Goal: Task Accomplishment & Management: Complete application form

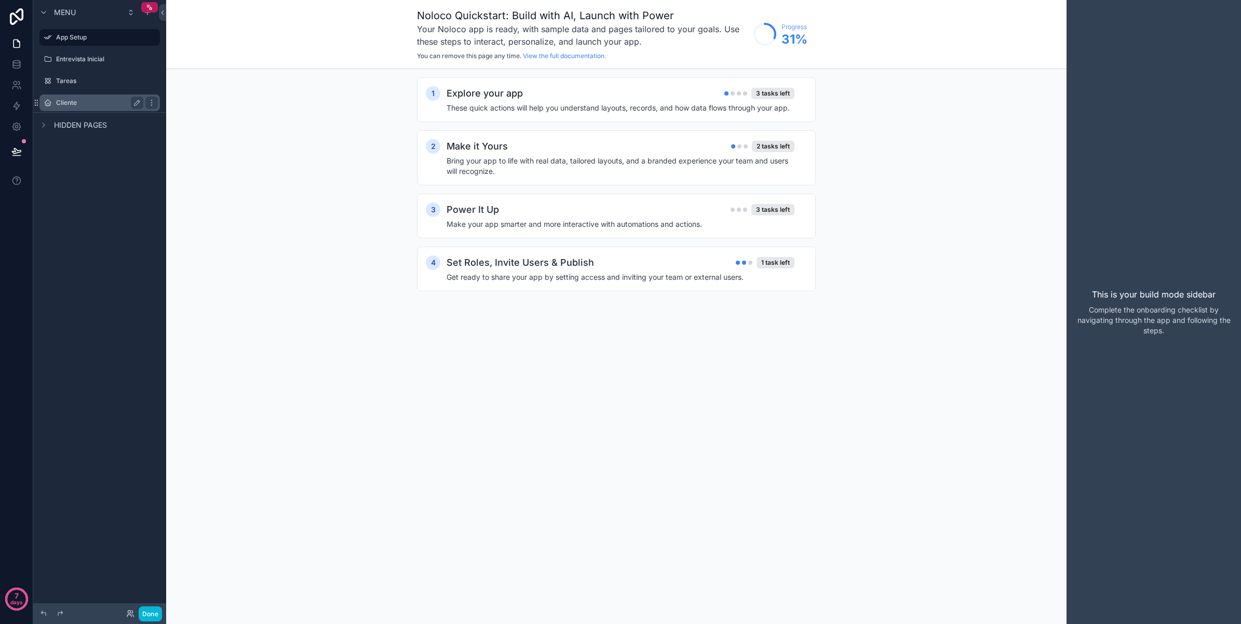
click at [78, 102] on label "Cliente" at bounding box center [97, 103] width 83 height 8
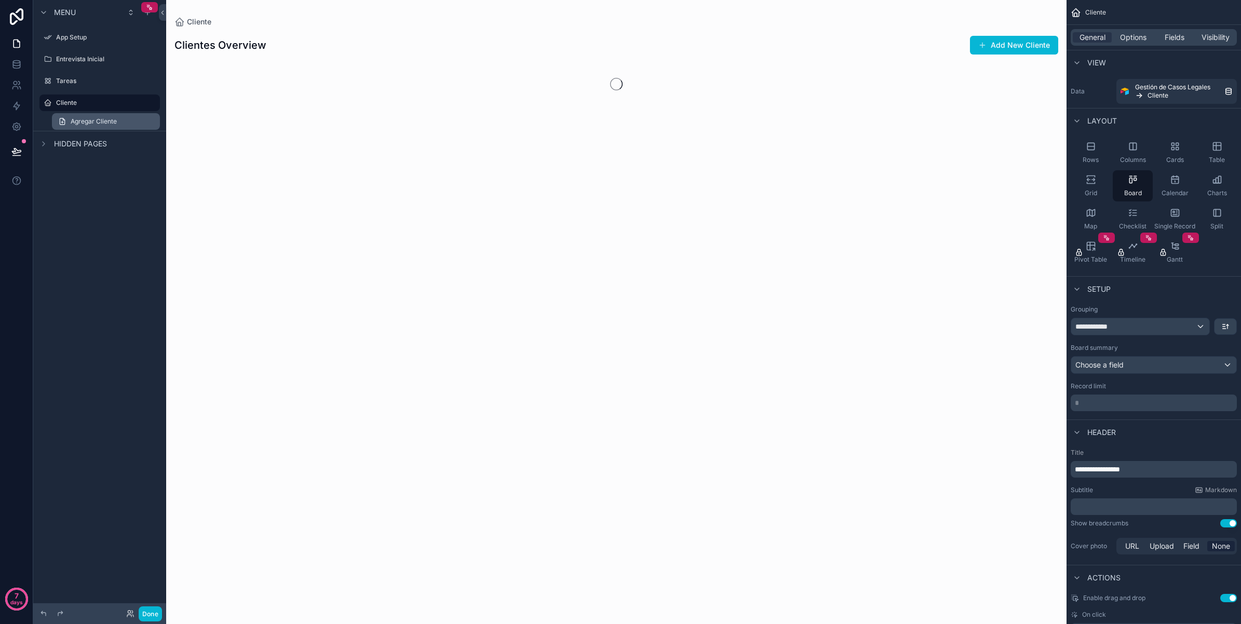
click at [100, 123] on span "Agregar Cliente" at bounding box center [94, 121] width 46 height 8
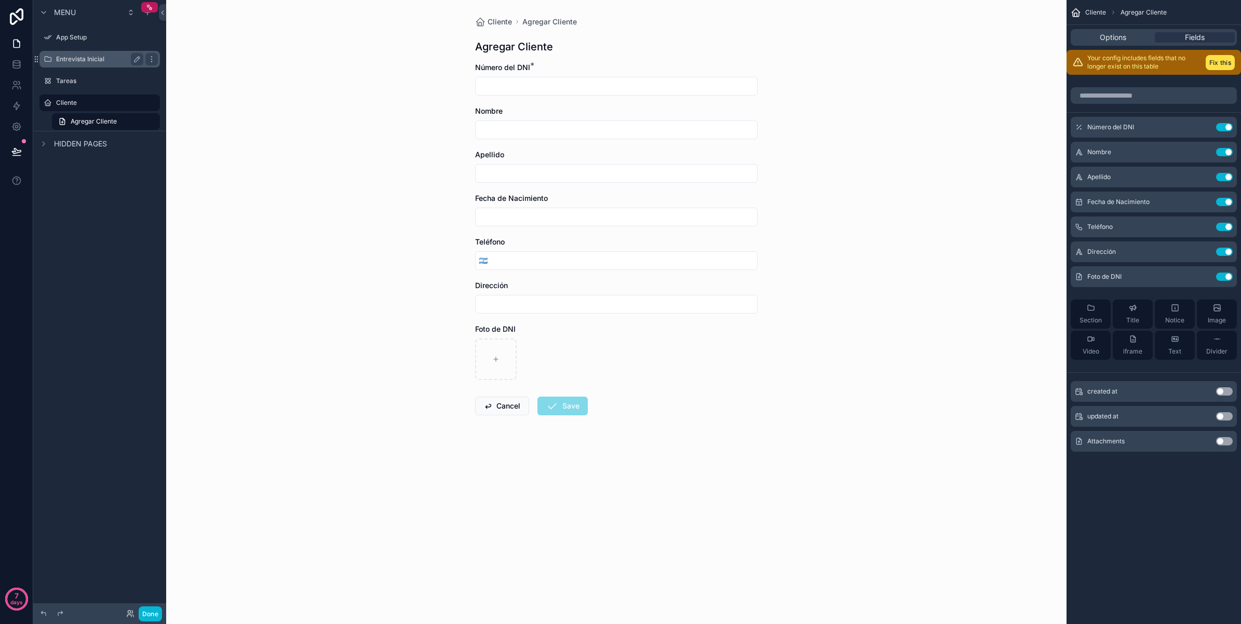
click at [100, 59] on label "Entrevista Inicial" at bounding box center [97, 59] width 83 height 8
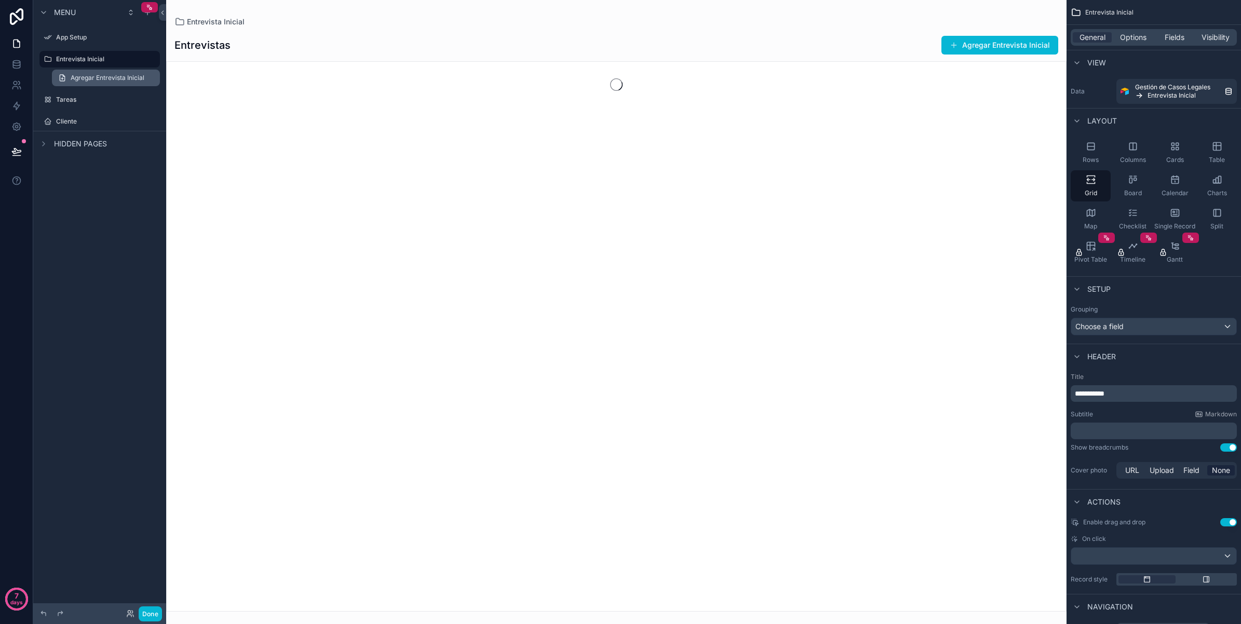
click at [108, 79] on span "Agregar Entrevista Inicial" at bounding box center [108, 78] width 74 height 8
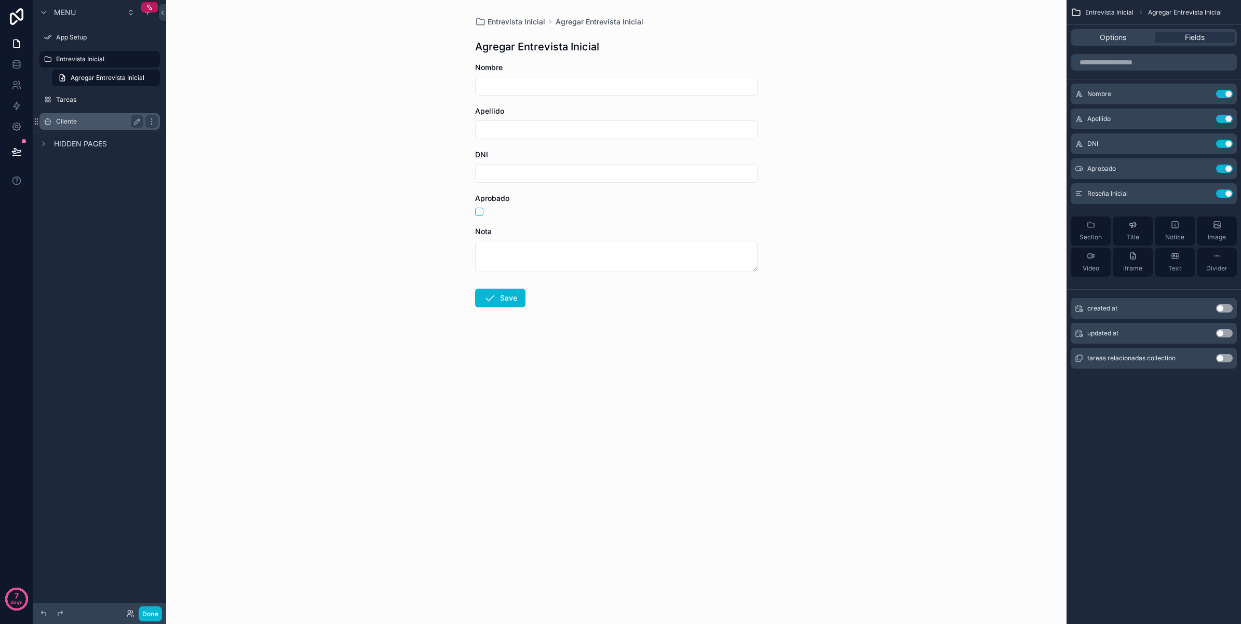
click at [95, 121] on label "Cliente" at bounding box center [97, 121] width 83 height 8
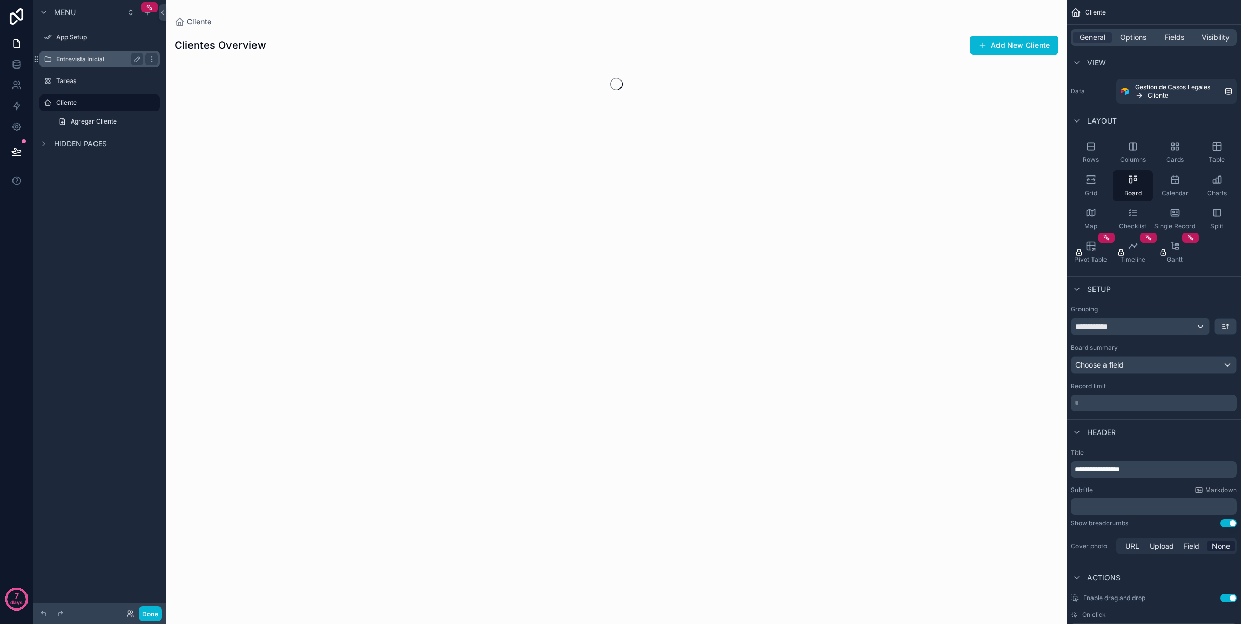
click at [96, 57] on label "Entrevista Inicial" at bounding box center [97, 59] width 83 height 8
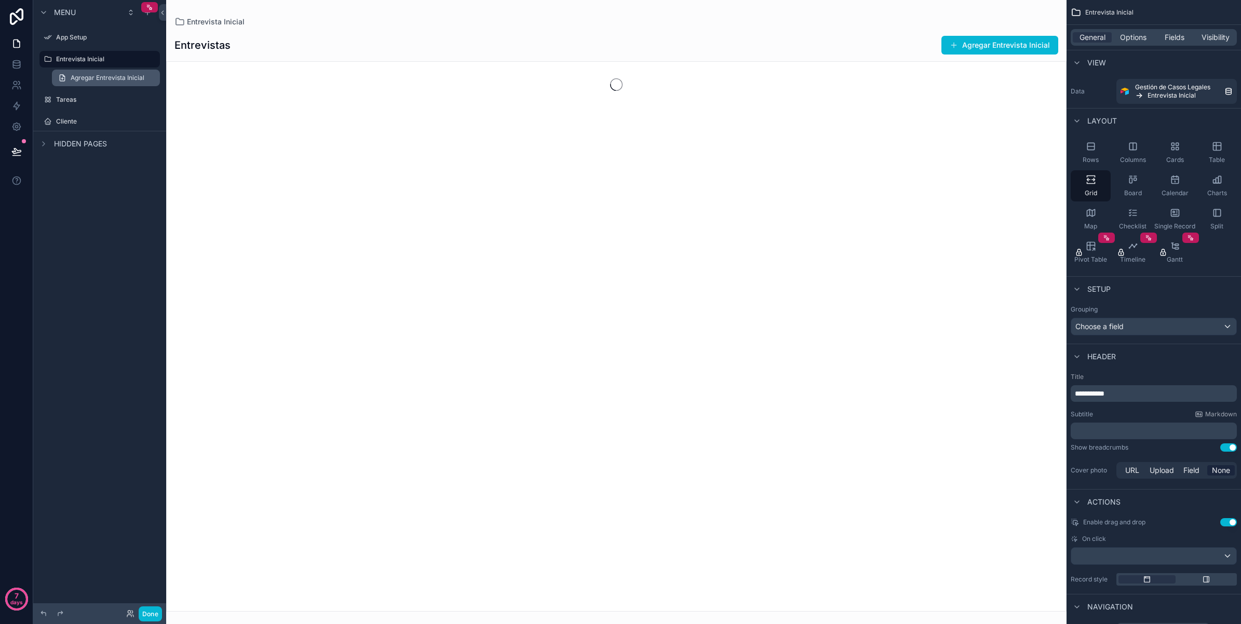
click at [99, 76] on span "Agregar Entrevista Inicial" at bounding box center [108, 78] width 74 height 8
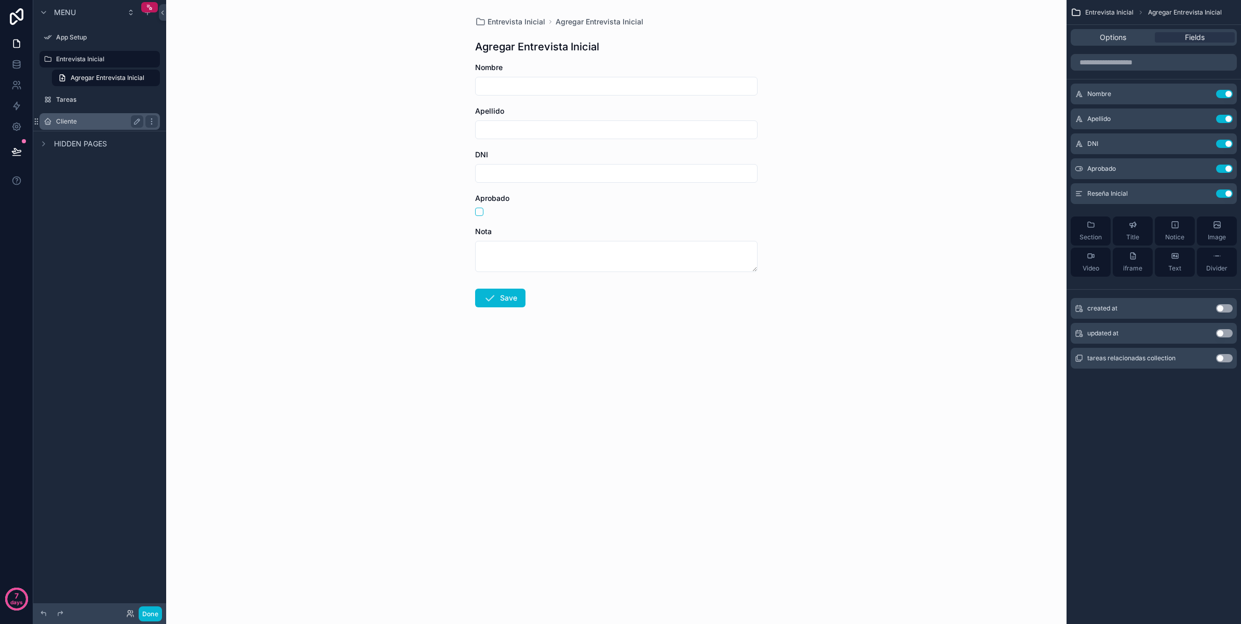
click at [98, 126] on div "Cliente" at bounding box center [99, 121] width 87 height 12
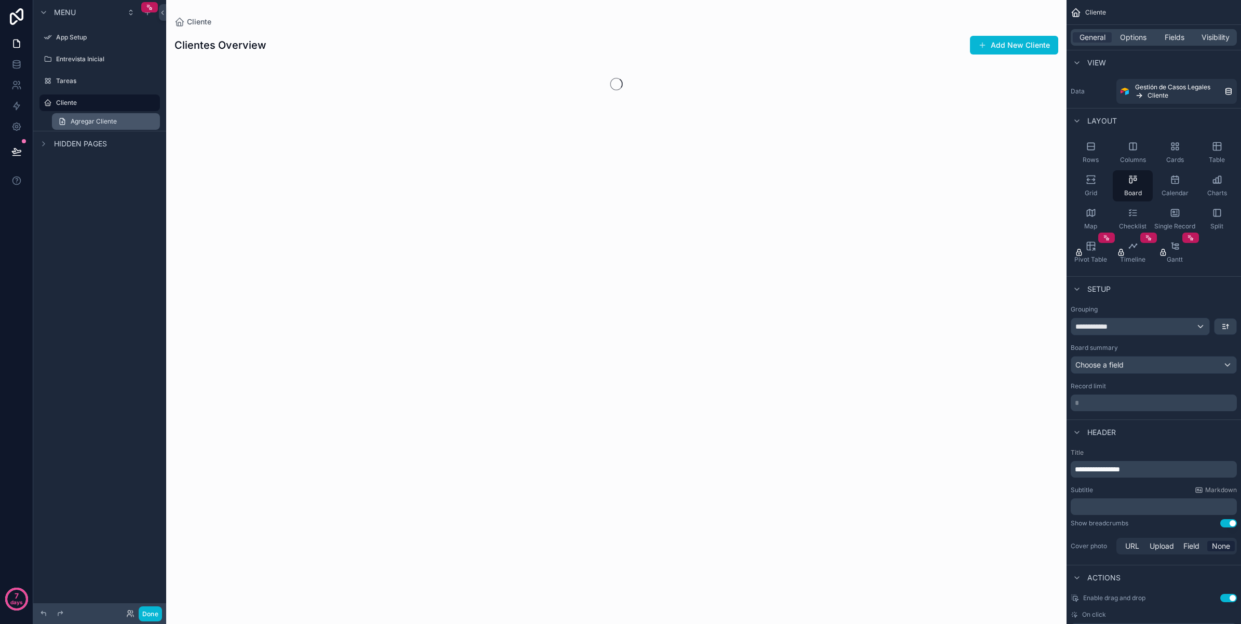
click at [99, 126] on link "Agregar Cliente" at bounding box center [106, 121] width 108 height 17
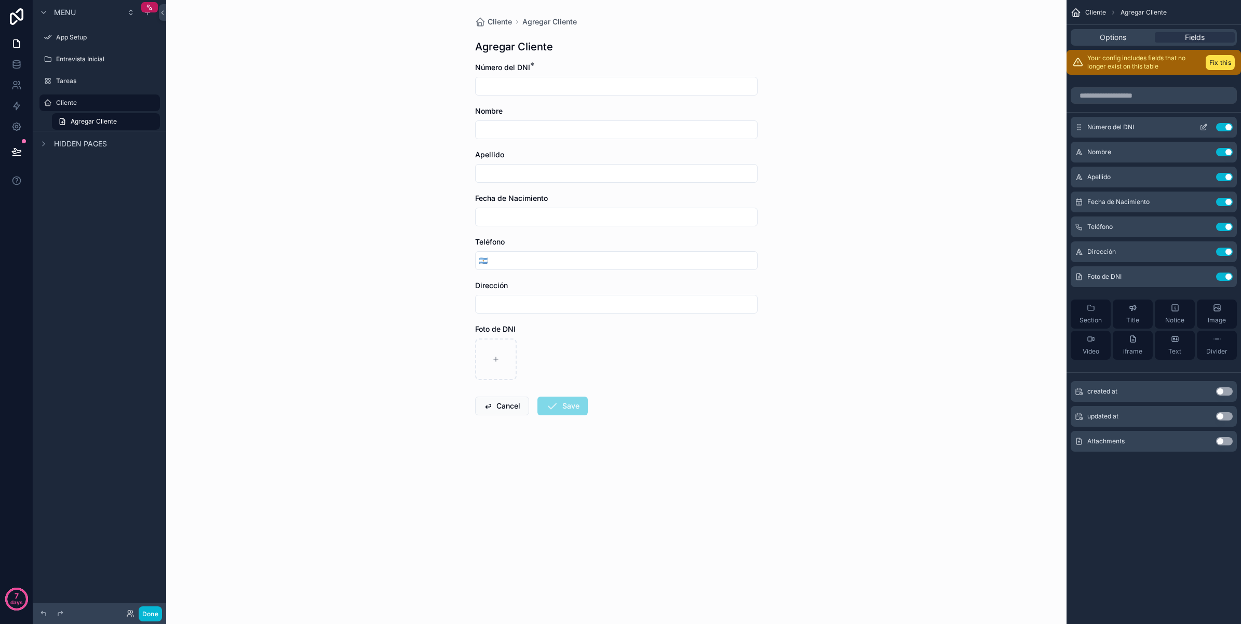
click at [1224, 129] on button "Use setting" at bounding box center [1225, 127] width 17 height 8
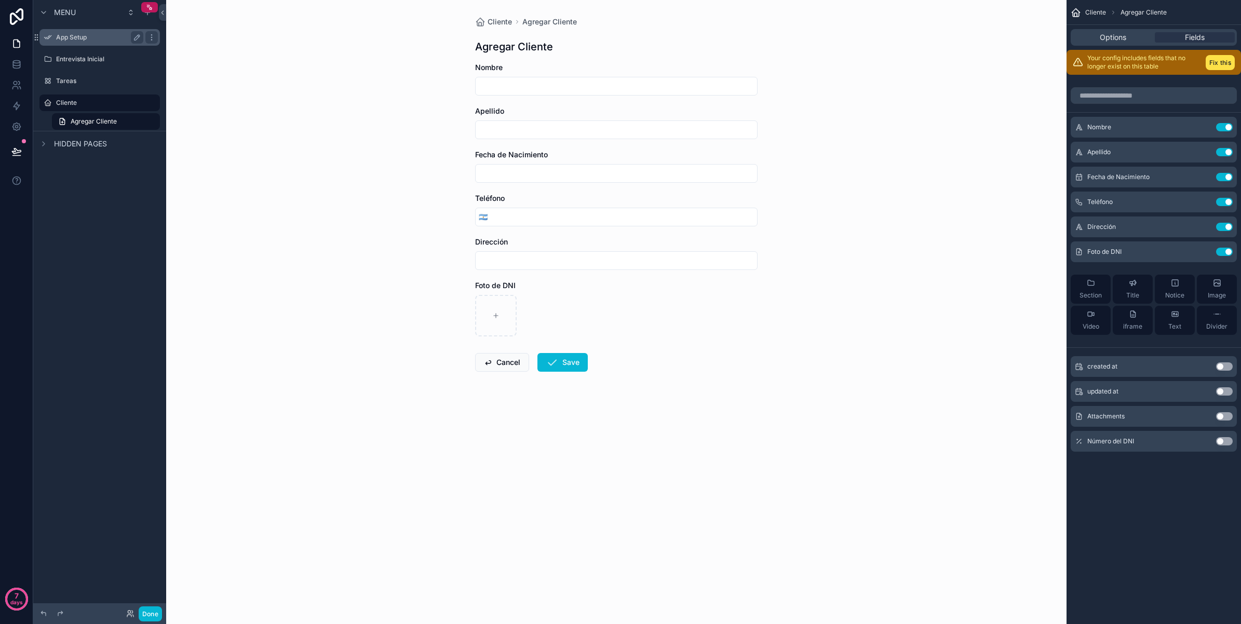
click at [91, 41] on label "App Setup" at bounding box center [97, 37] width 83 height 8
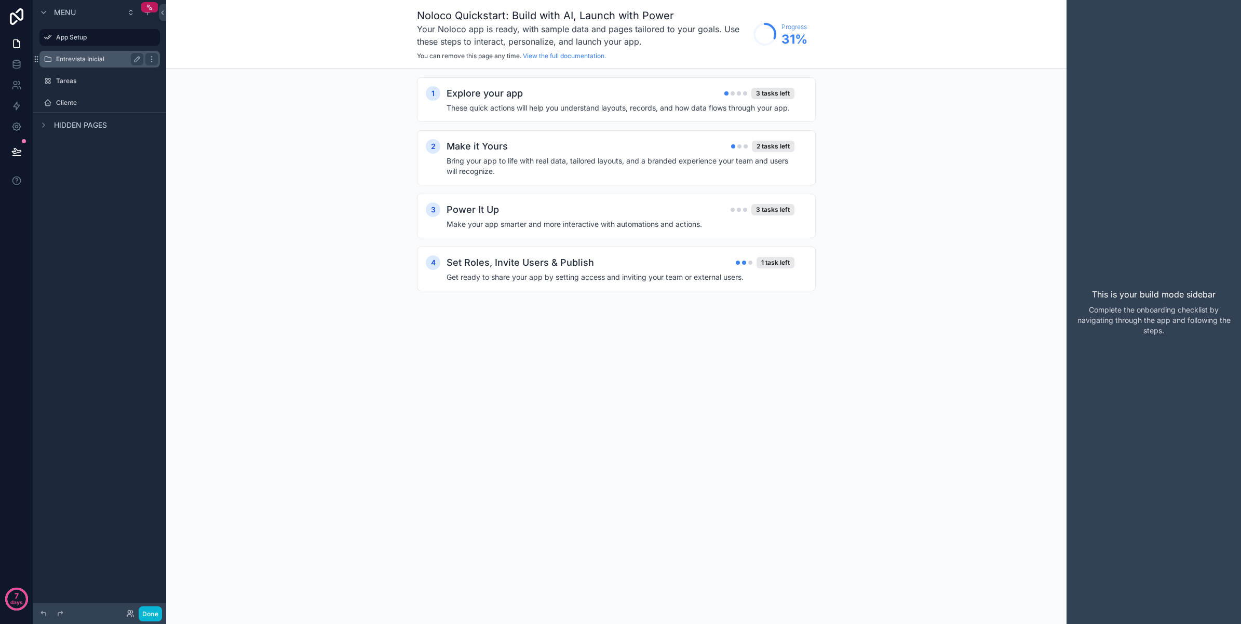
click at [93, 63] on label "Entrevista Inicial" at bounding box center [97, 59] width 83 height 8
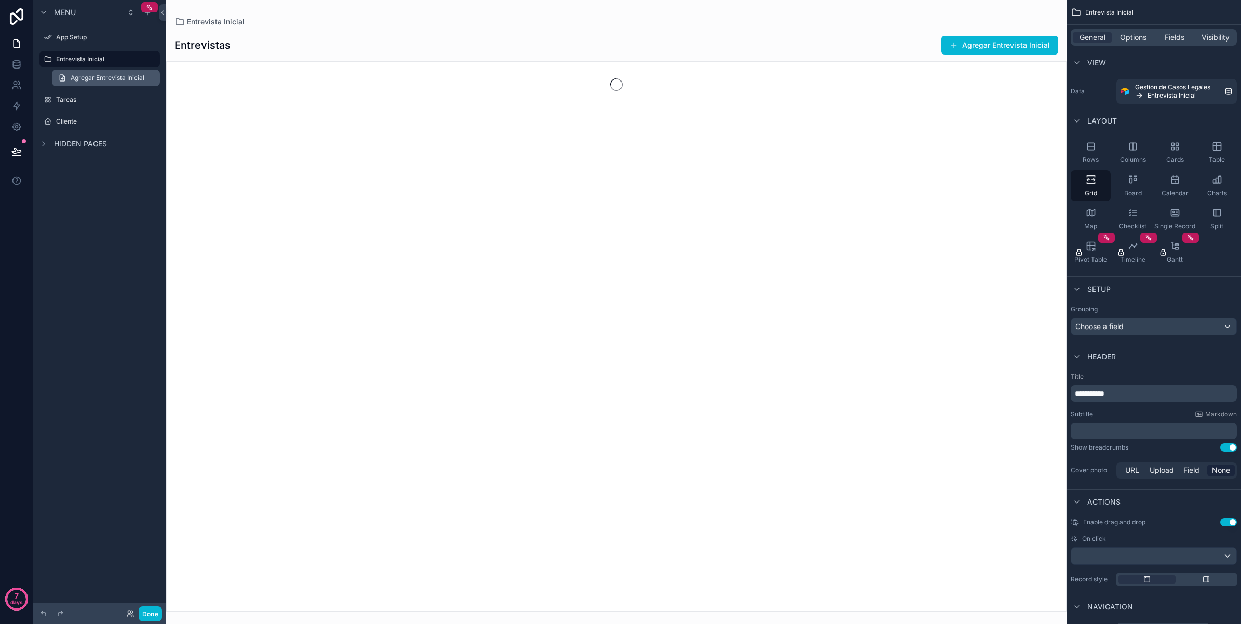
click at [89, 77] on span "Agregar Entrevista Inicial" at bounding box center [108, 78] width 74 height 8
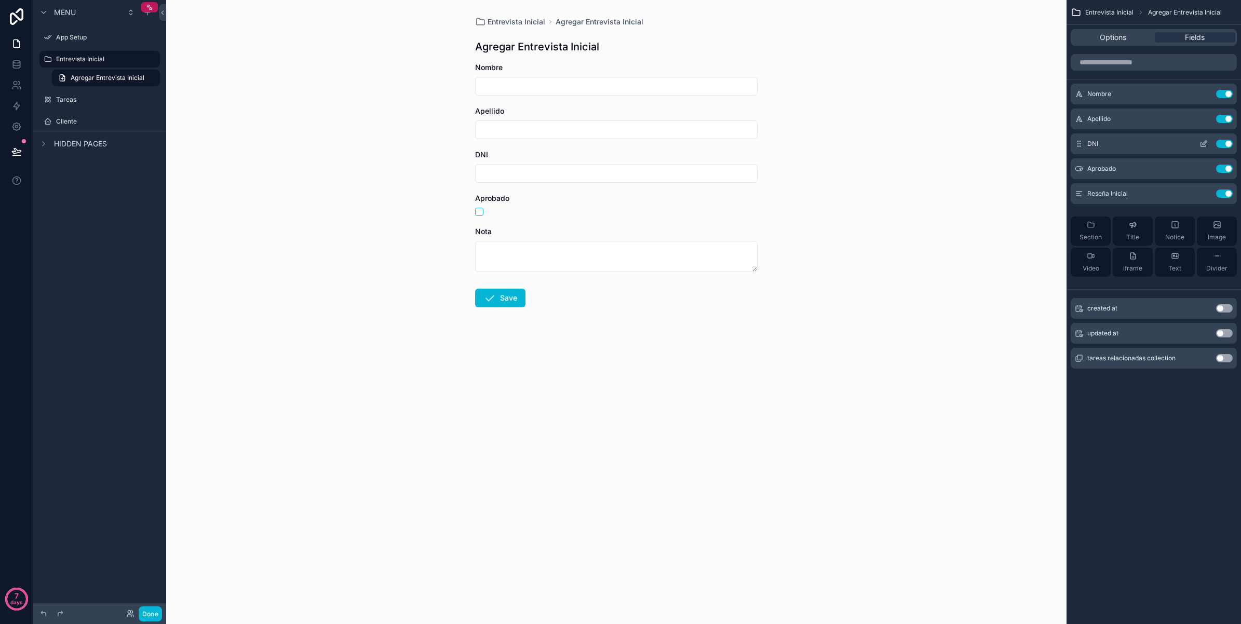
click at [1226, 143] on button "Use setting" at bounding box center [1225, 144] width 17 height 8
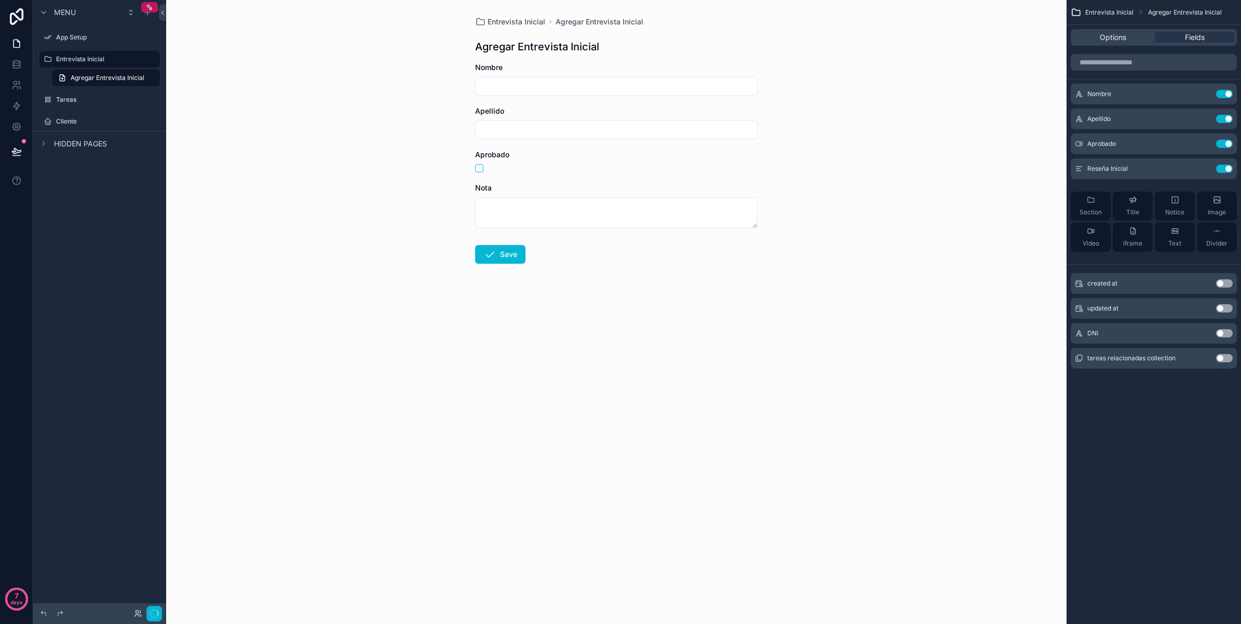
click at [84, 112] on div "Cliente" at bounding box center [99, 121] width 133 height 19
click at [82, 120] on label "Cliente" at bounding box center [97, 121] width 83 height 8
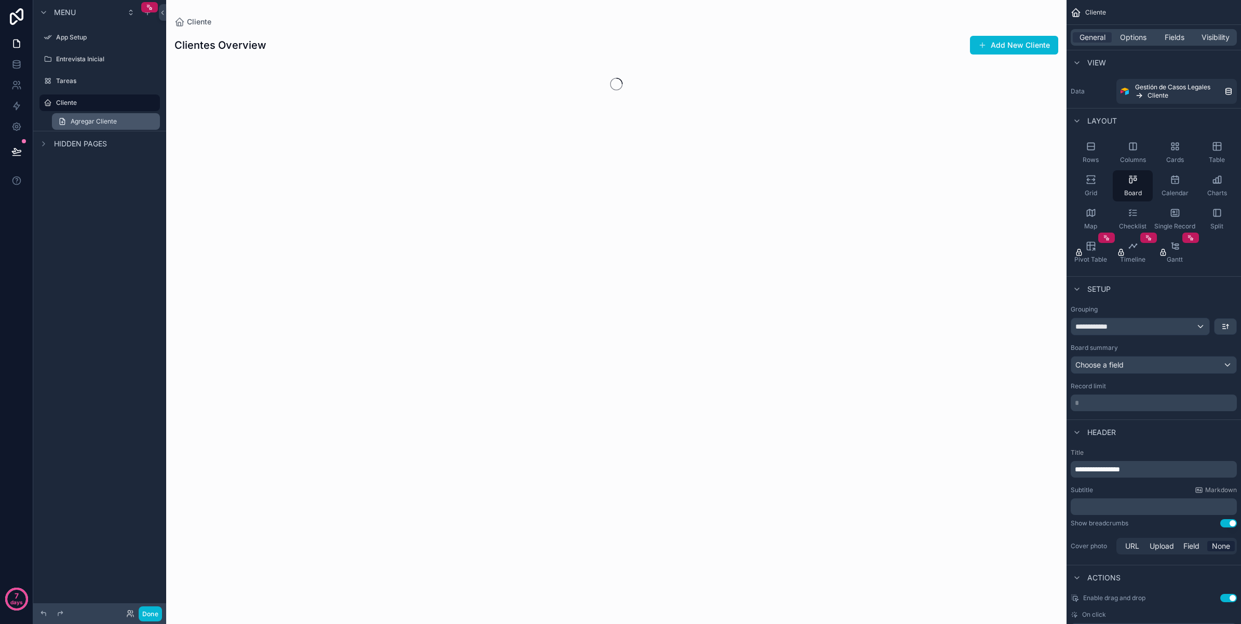
click at [97, 117] on span "Agregar Cliente" at bounding box center [94, 121] width 46 height 8
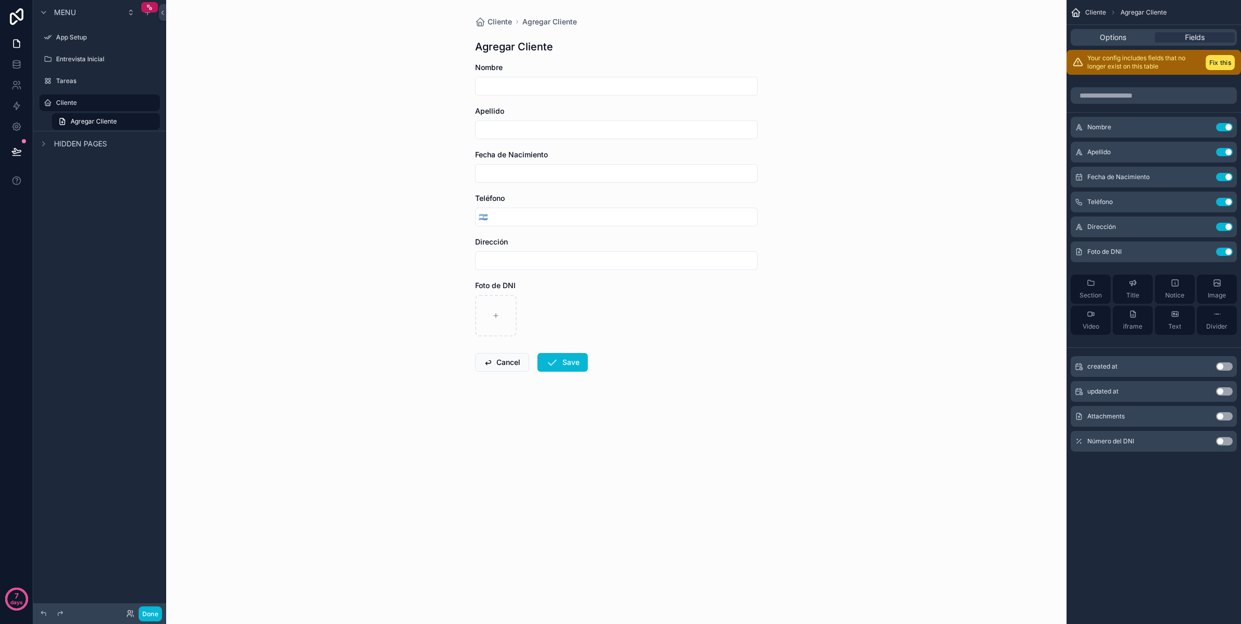
click at [1221, 445] on div "Número del DNI Use setting" at bounding box center [1154, 441] width 166 height 21
click at [1224, 442] on button "Use setting" at bounding box center [1225, 441] width 17 height 8
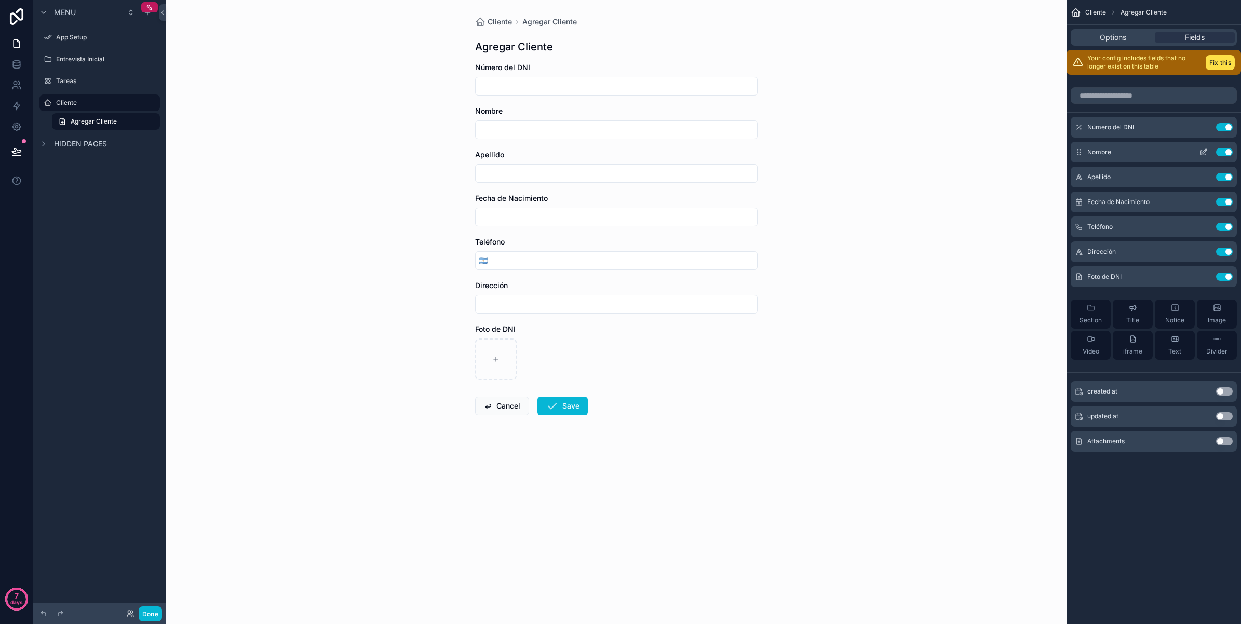
click at [1222, 152] on button "Use setting" at bounding box center [1225, 152] width 17 height 8
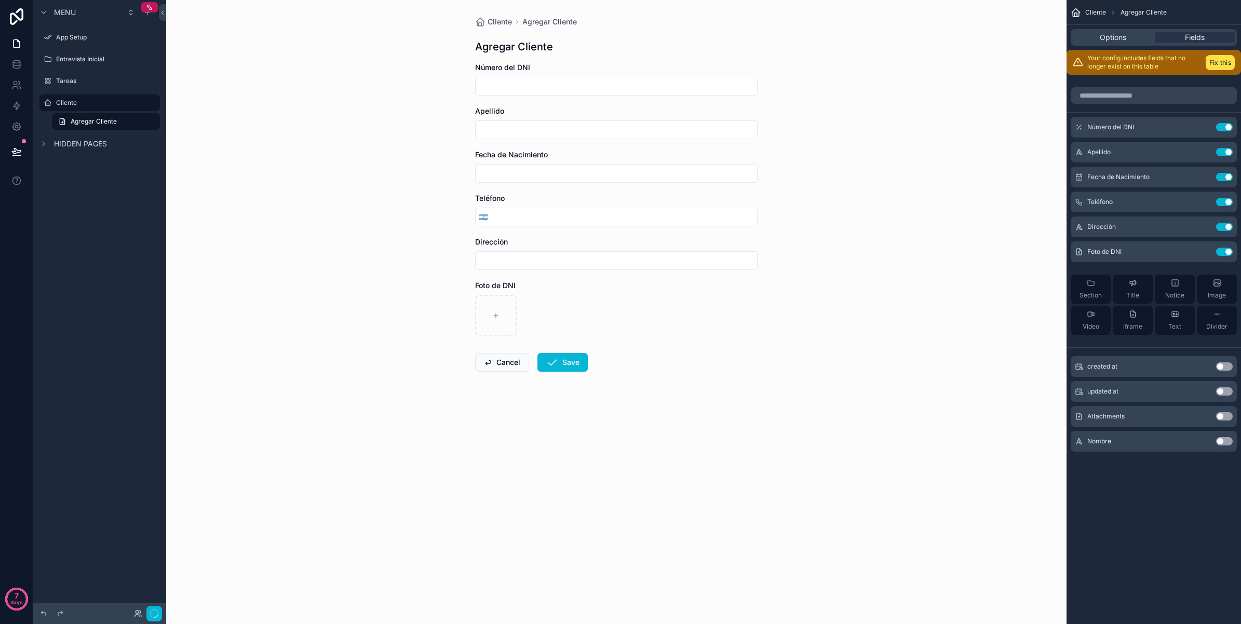
click at [1222, 152] on button "Use setting" at bounding box center [1225, 152] width 17 height 8
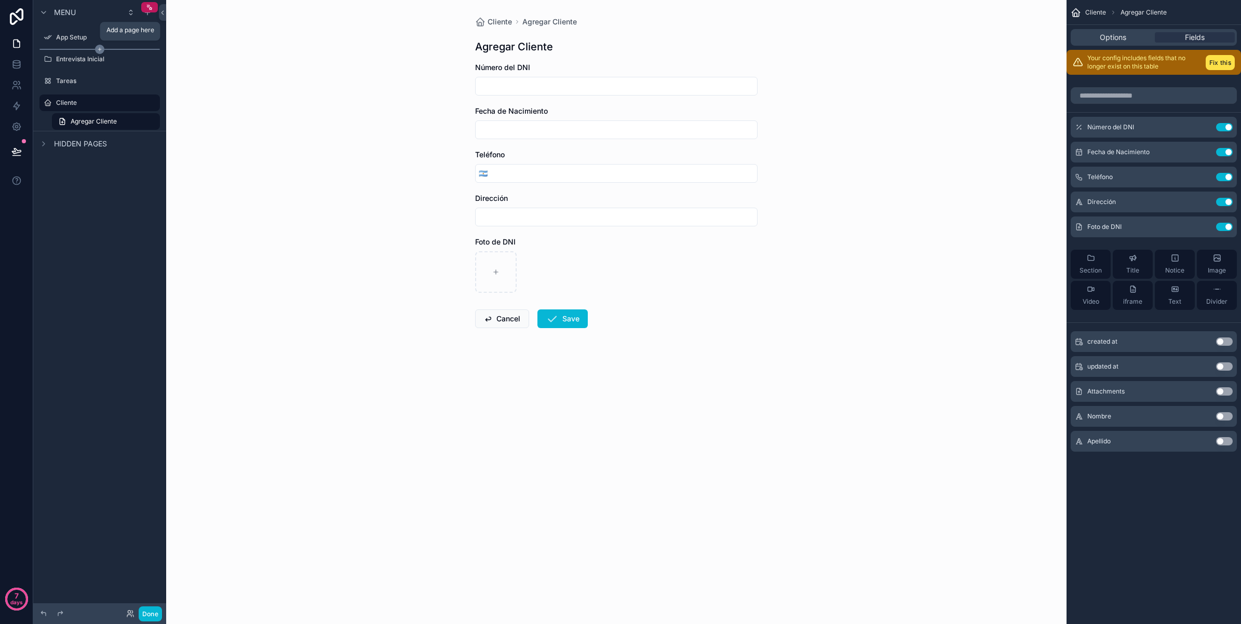
click at [78, 49] on div "scrollable content" at bounding box center [99, 49] width 121 height 1
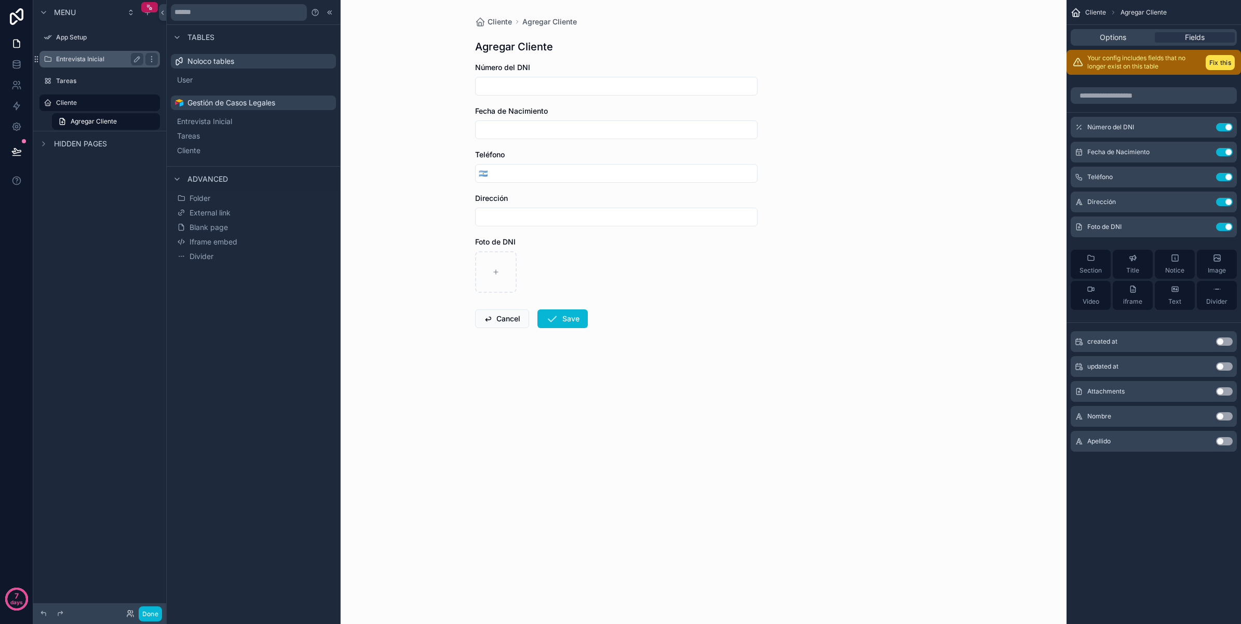
click at [79, 53] on div "Entrevista Inicial" at bounding box center [99, 59] width 87 height 12
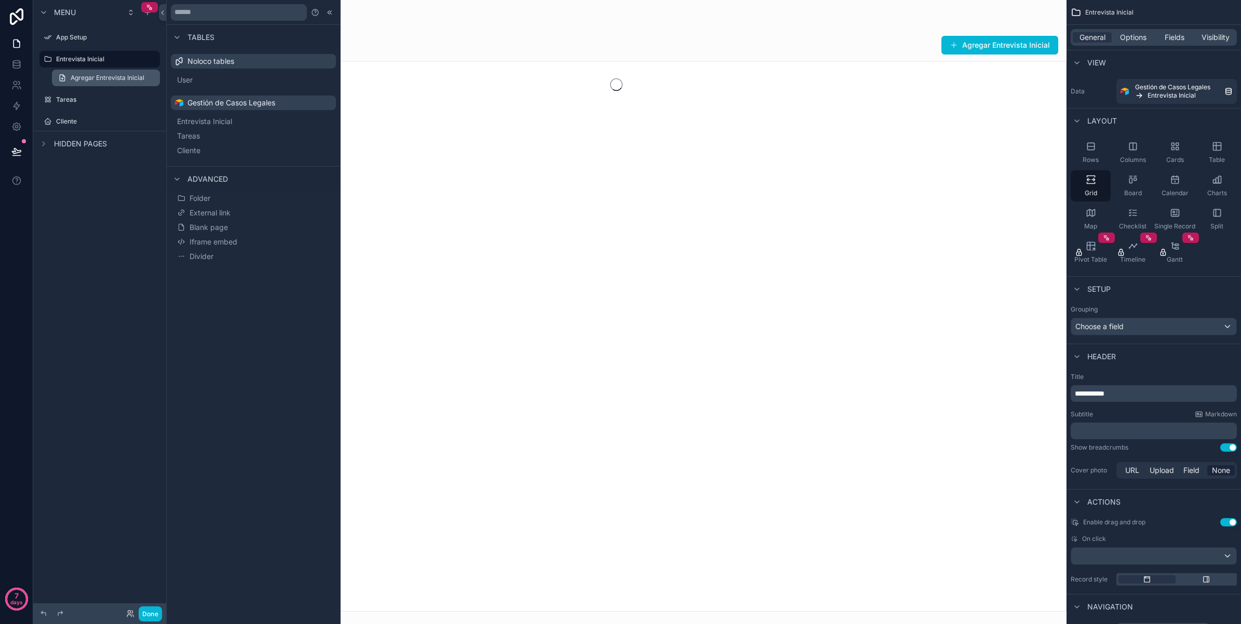
click at [91, 72] on link "Agregar Entrevista Inicial" at bounding box center [106, 78] width 108 height 17
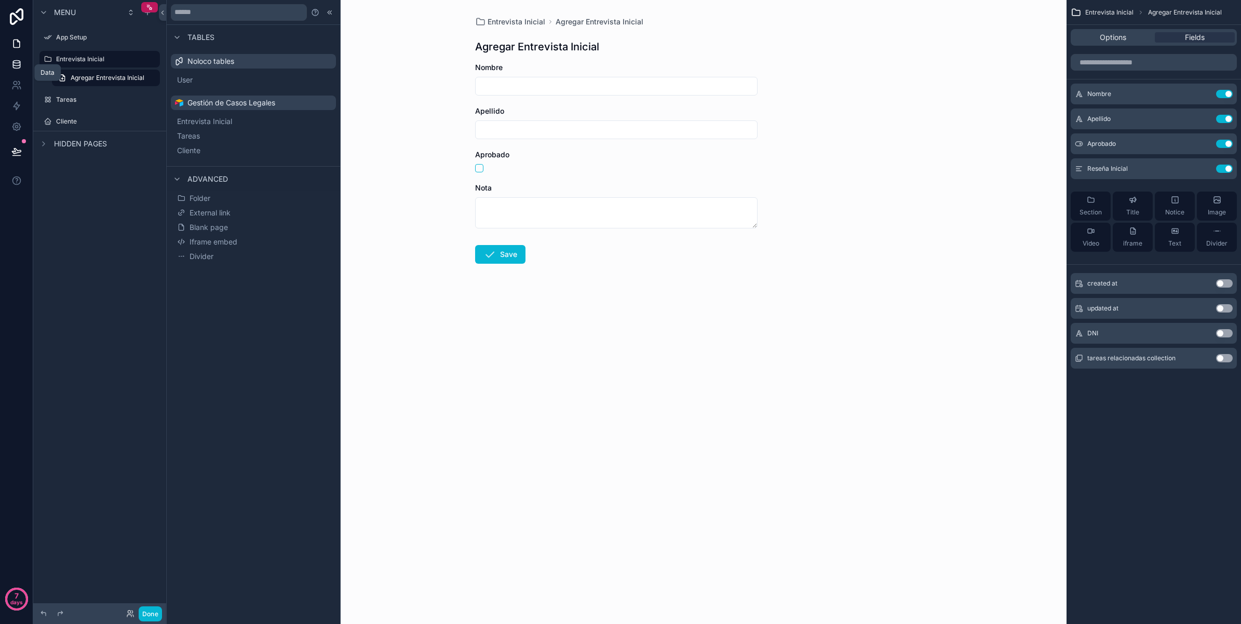
click at [16, 58] on link at bounding box center [16, 64] width 33 height 21
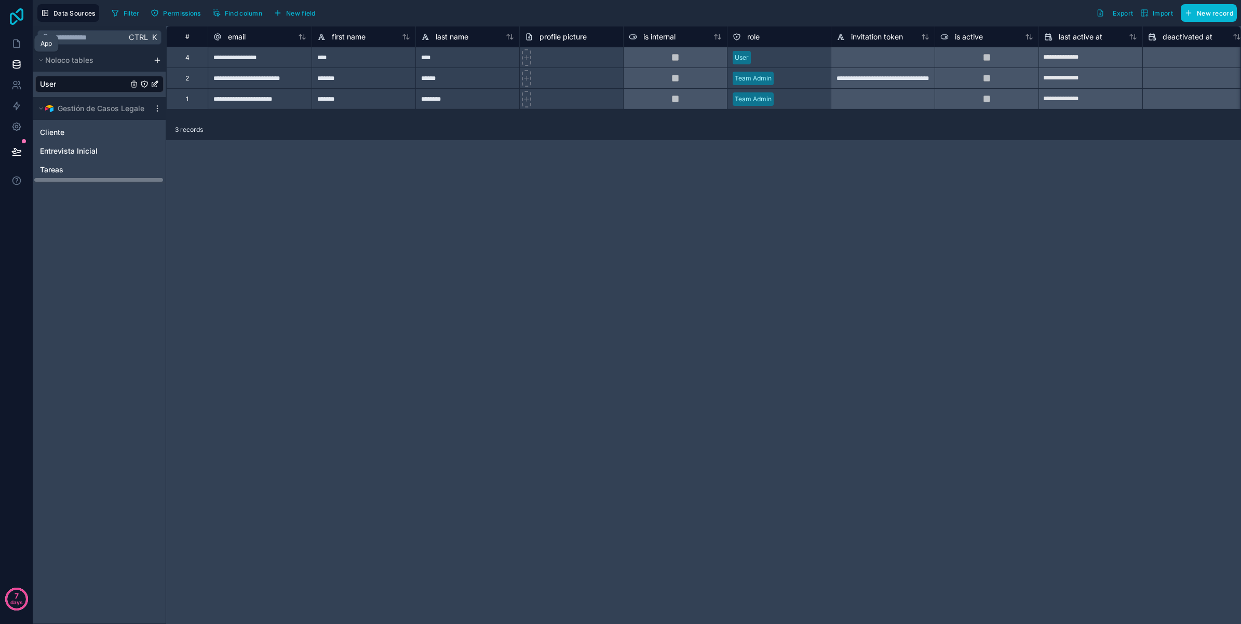
drag, startPoint x: 17, startPoint y: 38, endPoint x: 18, endPoint y: 17, distance: 20.8
click at [17, 38] on icon at bounding box center [16, 43] width 10 height 10
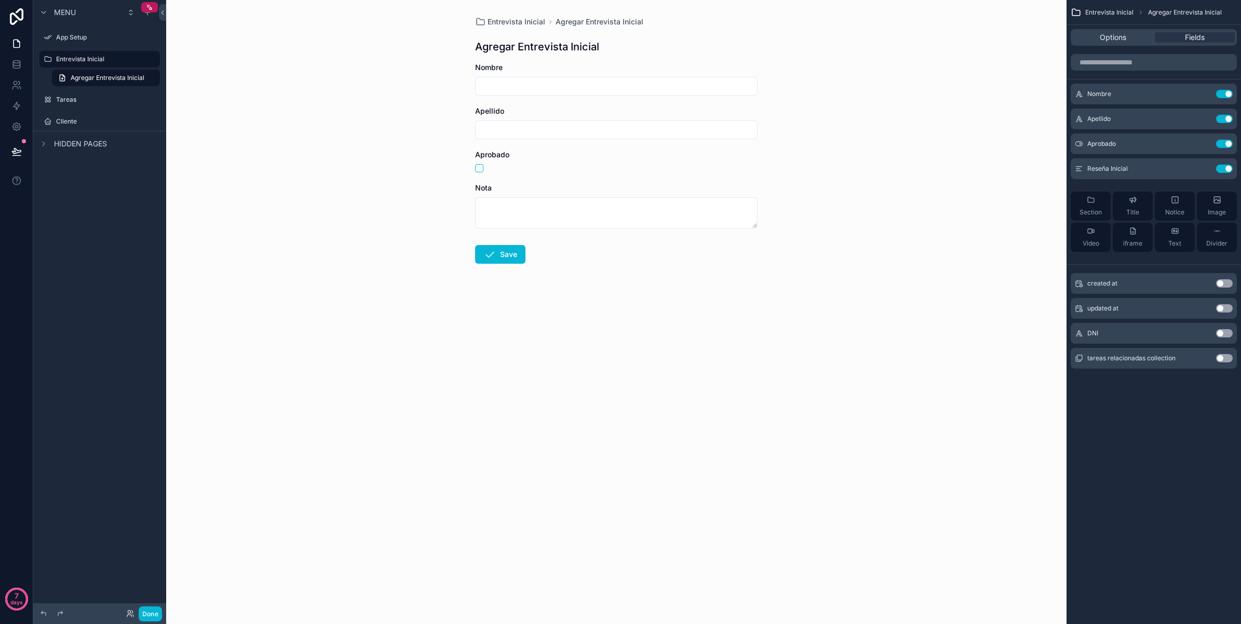
drag, startPoint x: 26, startPoint y: 14, endPoint x: 31, endPoint y: 36, distance: 22.9
click at [24, 14] on icon at bounding box center [16, 16] width 21 height 17
click at [19, 13] on icon at bounding box center [16, 16] width 21 height 17
